Goal: Task Accomplishment & Management: Complete application form

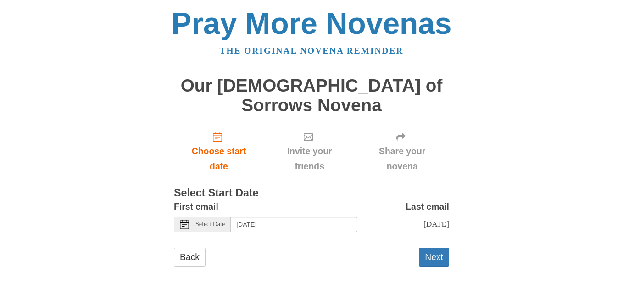
click at [185, 220] on icon at bounding box center [184, 224] width 9 height 9
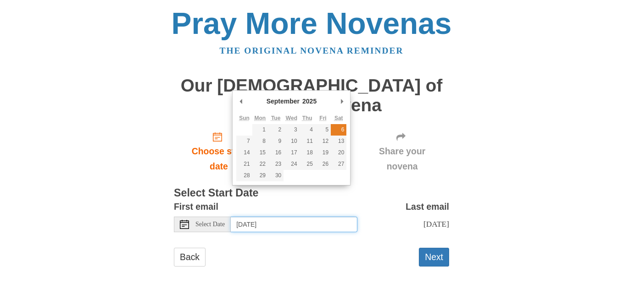
type input "[DATE]"
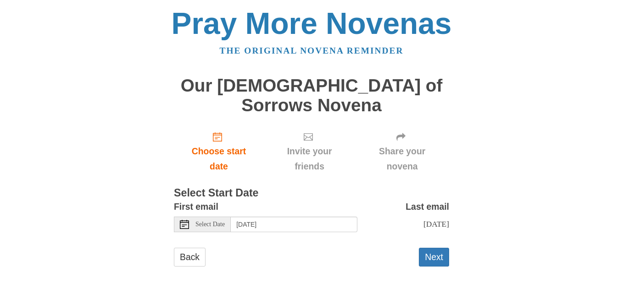
click at [309, 248] on div "Back Next" at bounding box center [311, 262] width 275 height 28
click at [426, 248] on button "Next" at bounding box center [434, 257] width 30 height 19
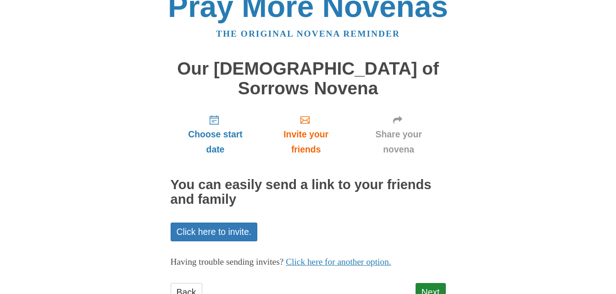
scroll to position [32, 0]
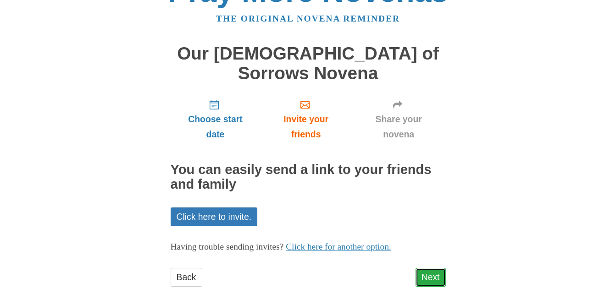
click at [433, 268] on link "Next" at bounding box center [430, 277] width 30 height 19
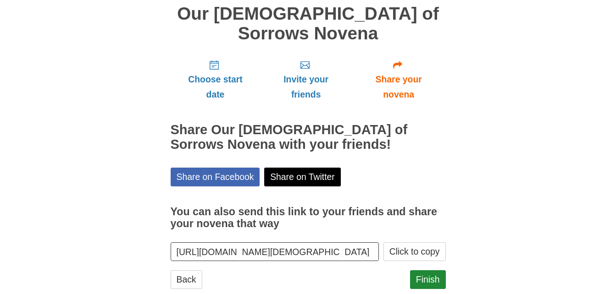
scroll to position [74, 0]
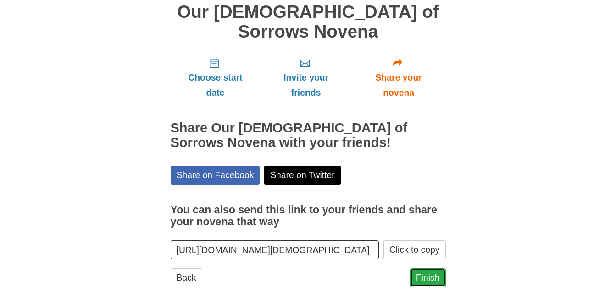
click at [424, 269] on link "Finish" at bounding box center [428, 278] width 36 height 19
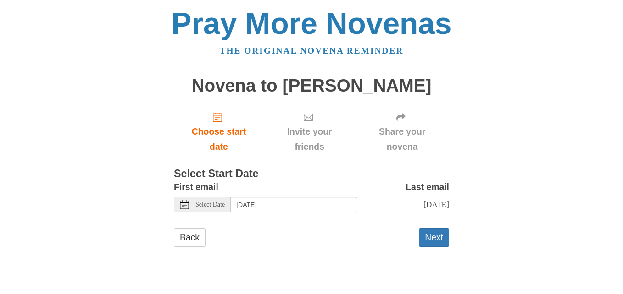
click at [186, 208] on icon at bounding box center [184, 204] width 9 height 9
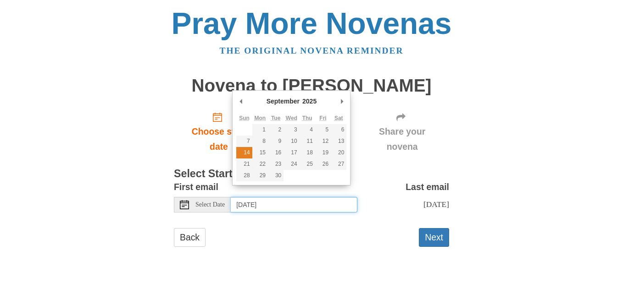
type input "Sunday, September 14th"
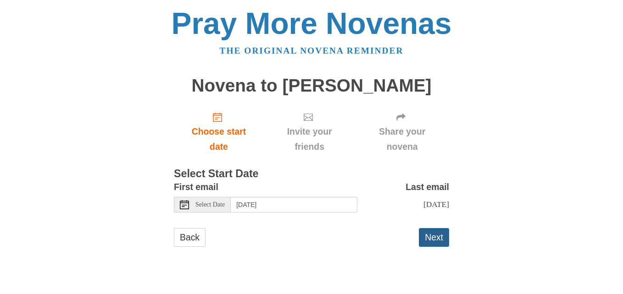
click at [436, 244] on button "Next" at bounding box center [434, 237] width 30 height 19
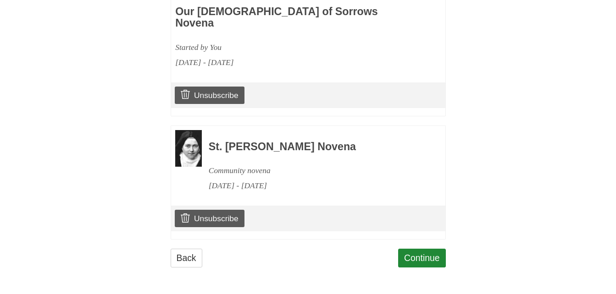
scroll to position [451, 0]
click at [410, 256] on link "Continue" at bounding box center [422, 258] width 48 height 19
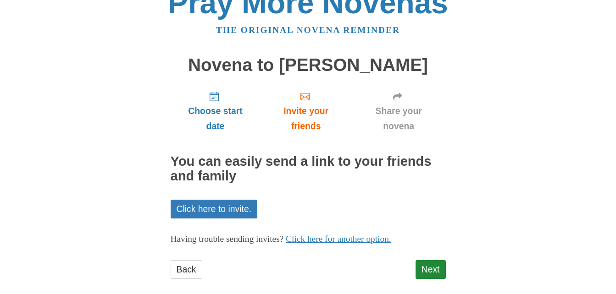
scroll to position [32, 0]
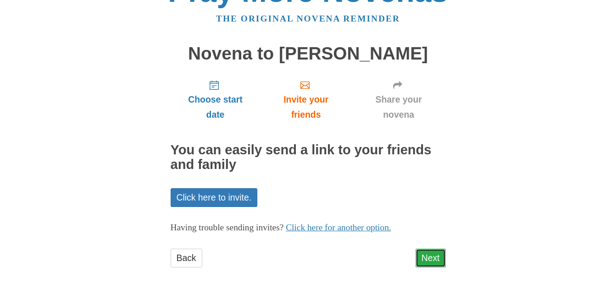
click at [427, 258] on link "Next" at bounding box center [430, 258] width 30 height 19
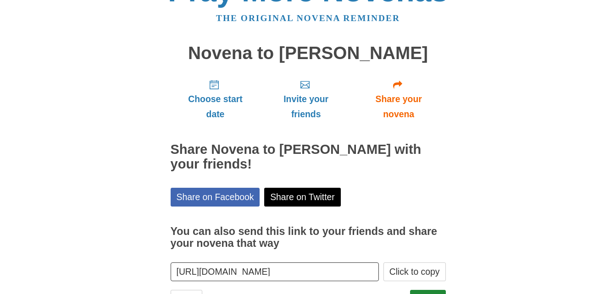
scroll to position [74, 0]
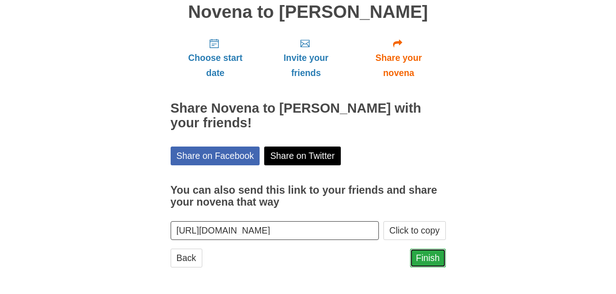
click at [432, 257] on link "Finish" at bounding box center [428, 258] width 36 height 19
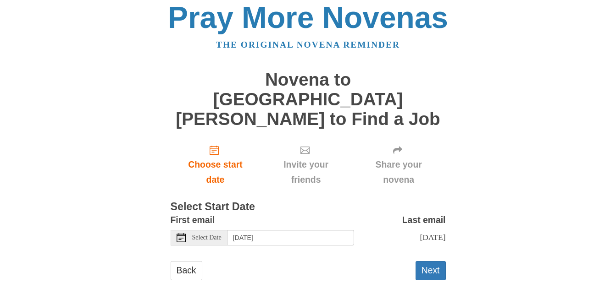
scroll to position [8, 0]
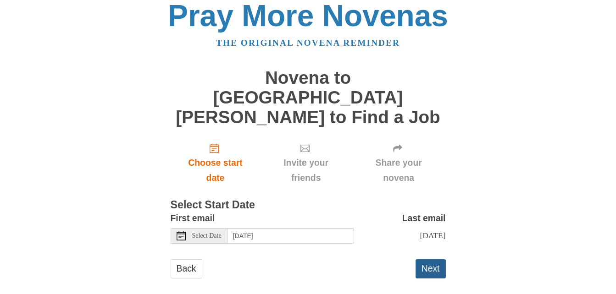
click at [432, 260] on button "Next" at bounding box center [430, 269] width 30 height 19
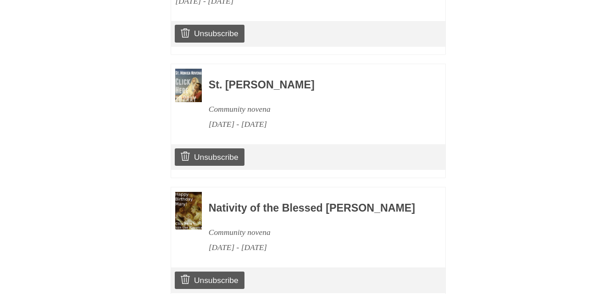
scroll to position [606, 0]
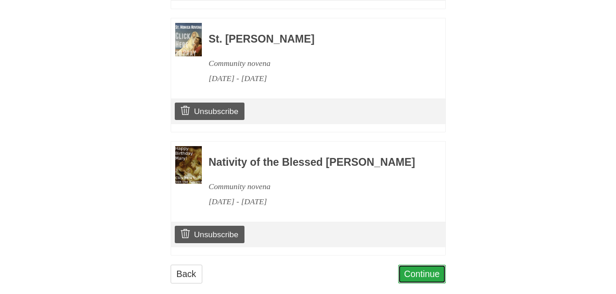
click at [418, 265] on link "Continue" at bounding box center [422, 274] width 48 height 19
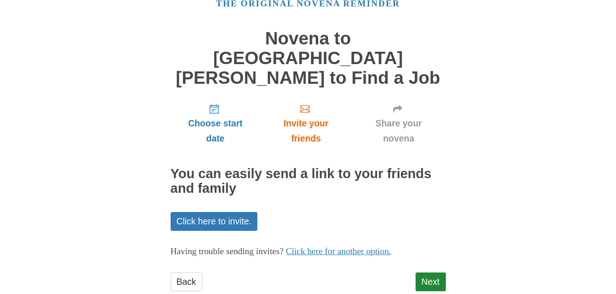
scroll to position [52, 0]
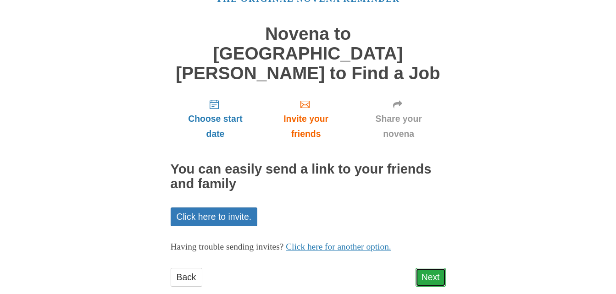
click at [427, 268] on link "Next" at bounding box center [430, 277] width 30 height 19
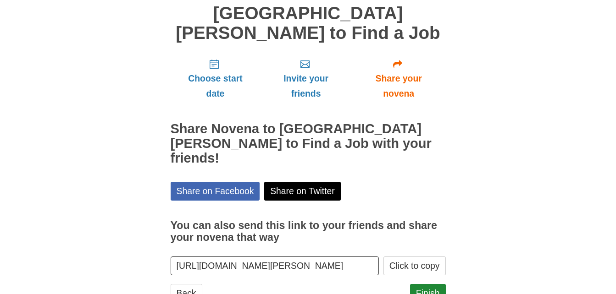
scroll to position [94, 0]
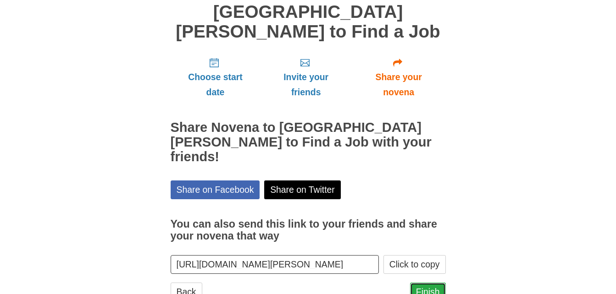
click at [430, 283] on link "Finish" at bounding box center [428, 292] width 36 height 19
